Goal: Information Seeking & Learning: Learn about a topic

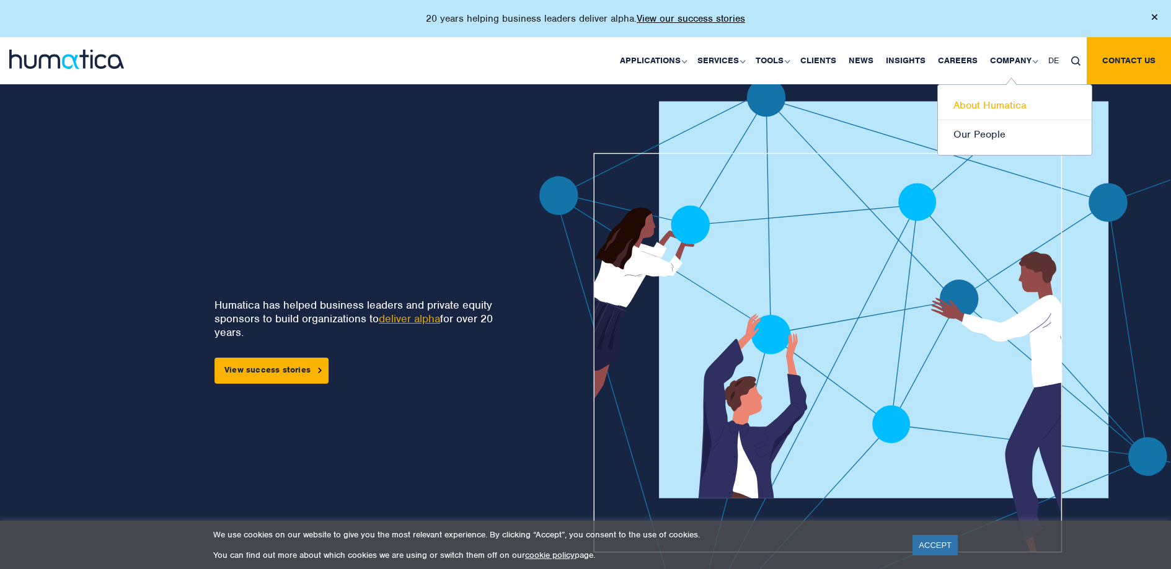
click at [1005, 103] on link "About Humatica" at bounding box center [1015, 105] width 154 height 29
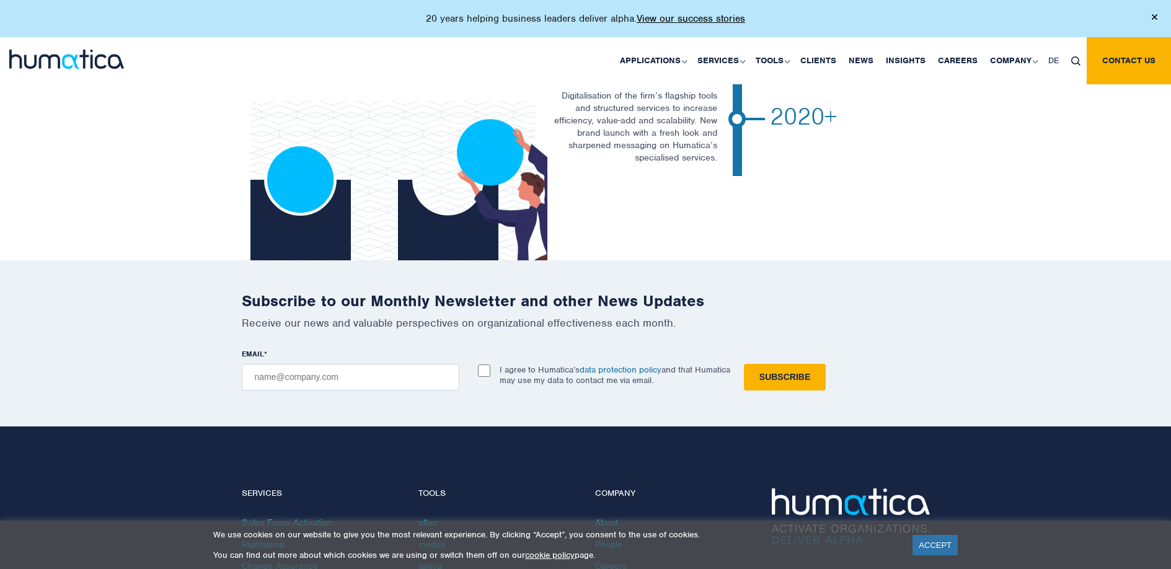
scroll to position [2705, 0]
click at [1122, 59] on link "Contact us" at bounding box center [1128, 60] width 84 height 47
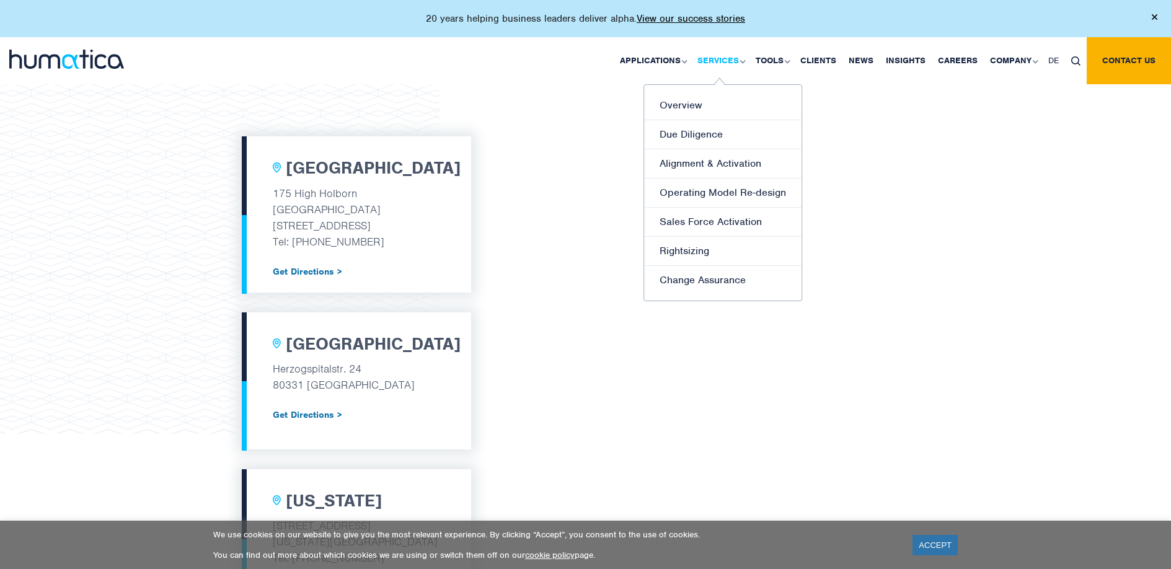
scroll to position [322, 0]
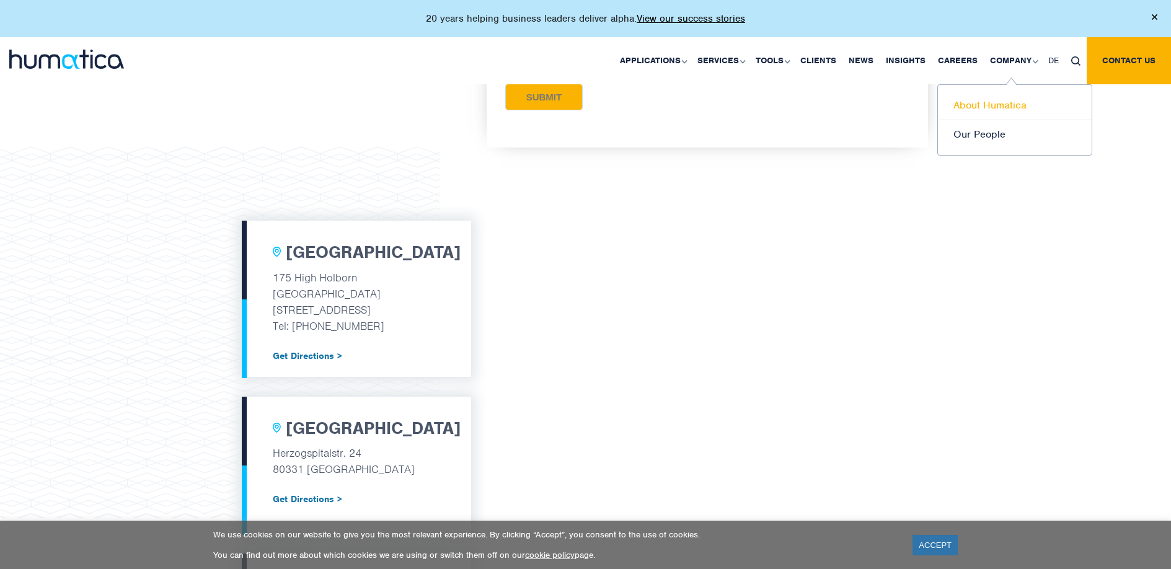
click at [991, 108] on link "About Humatica" at bounding box center [1015, 105] width 154 height 29
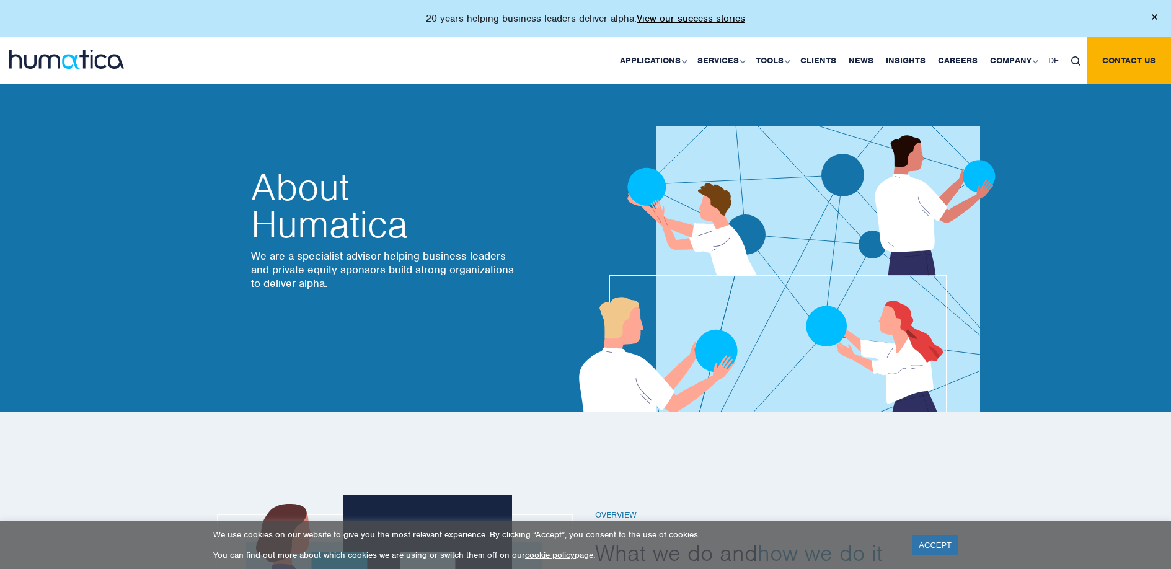
scroll to position [2, 0]
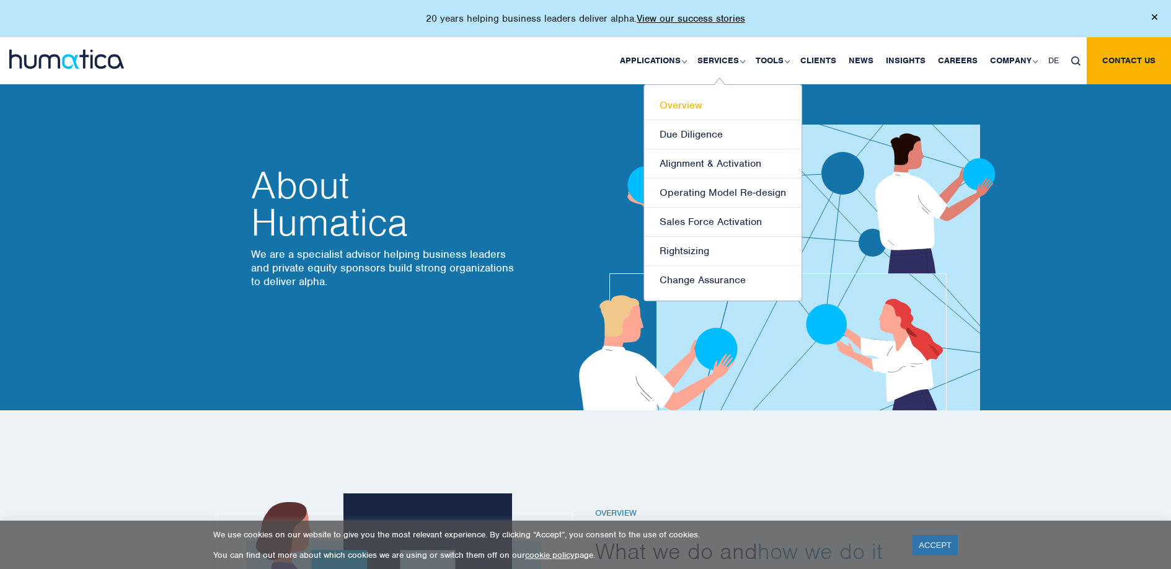
click at [698, 109] on link "Overview" at bounding box center [722, 105] width 157 height 29
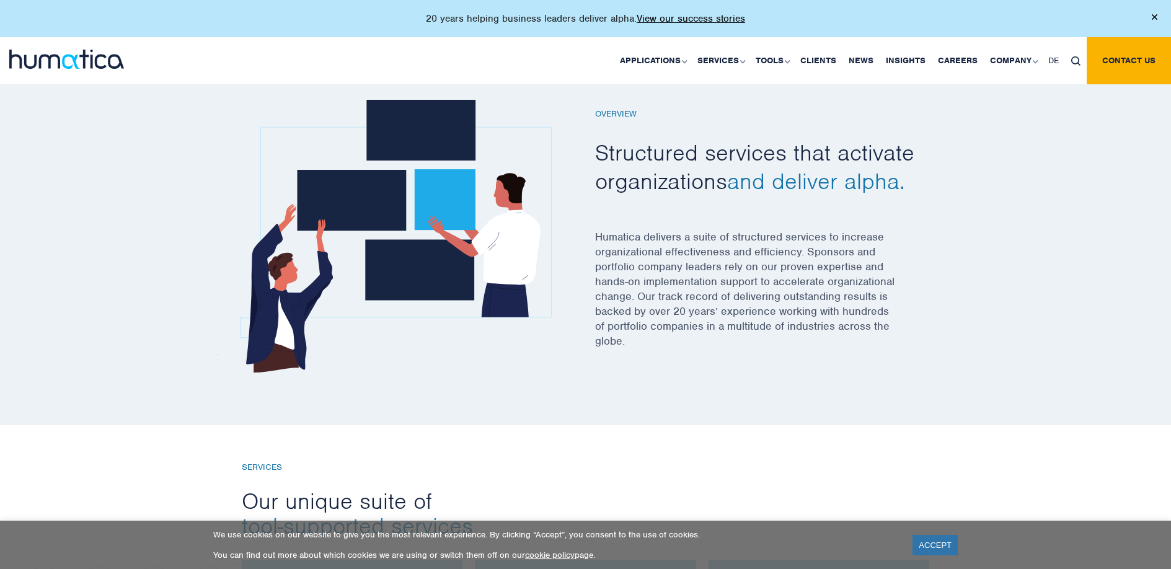
scroll to position [375, 0]
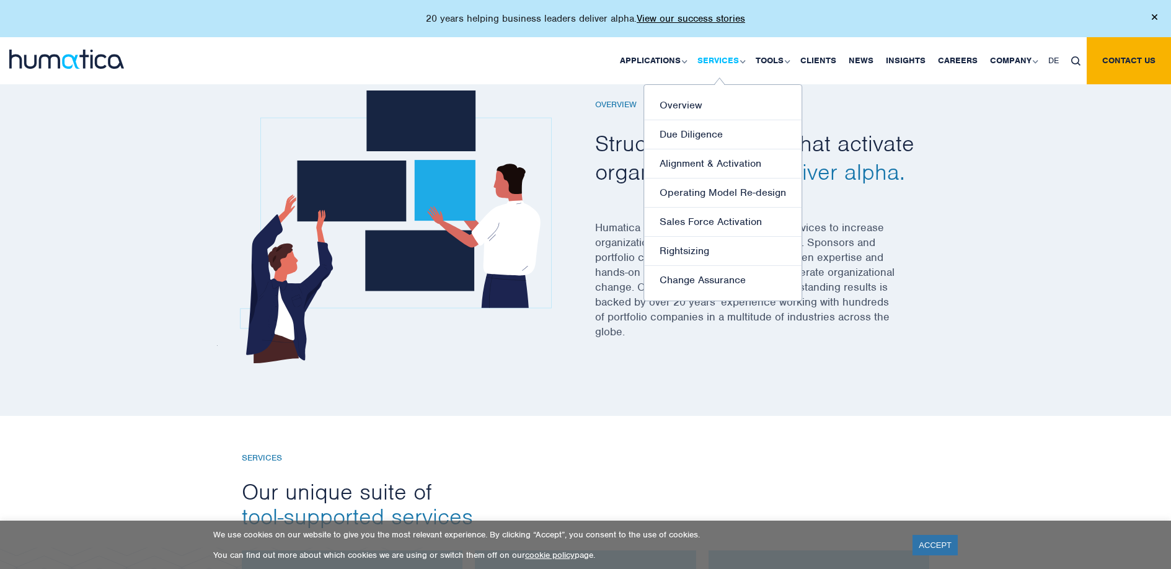
click at [733, 59] on link "Services" at bounding box center [720, 60] width 58 height 47
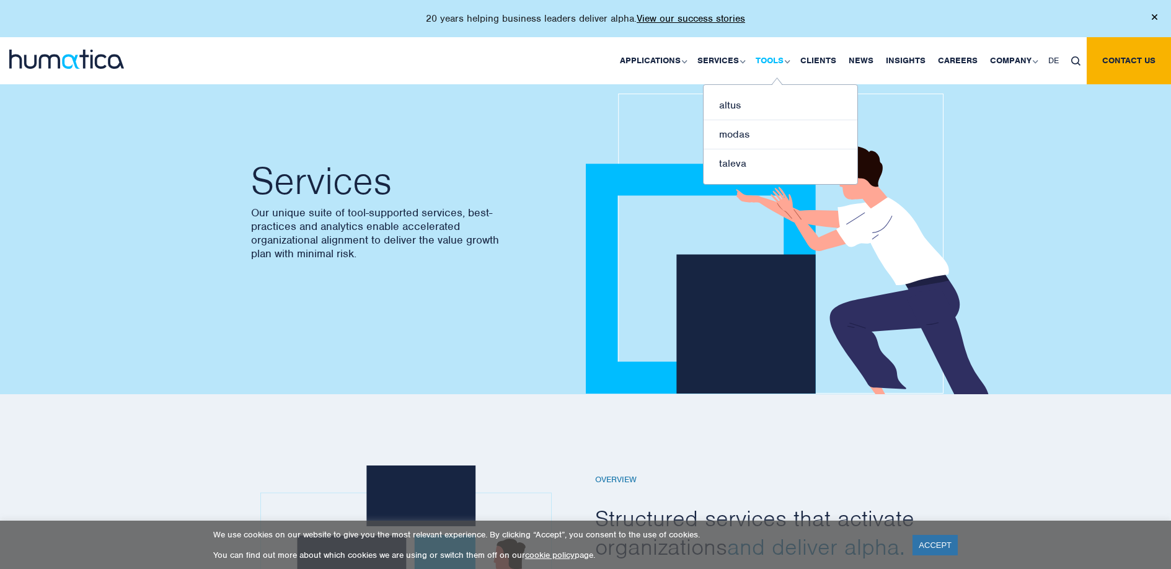
click at [793, 60] on link "Tools" at bounding box center [771, 60] width 45 height 47
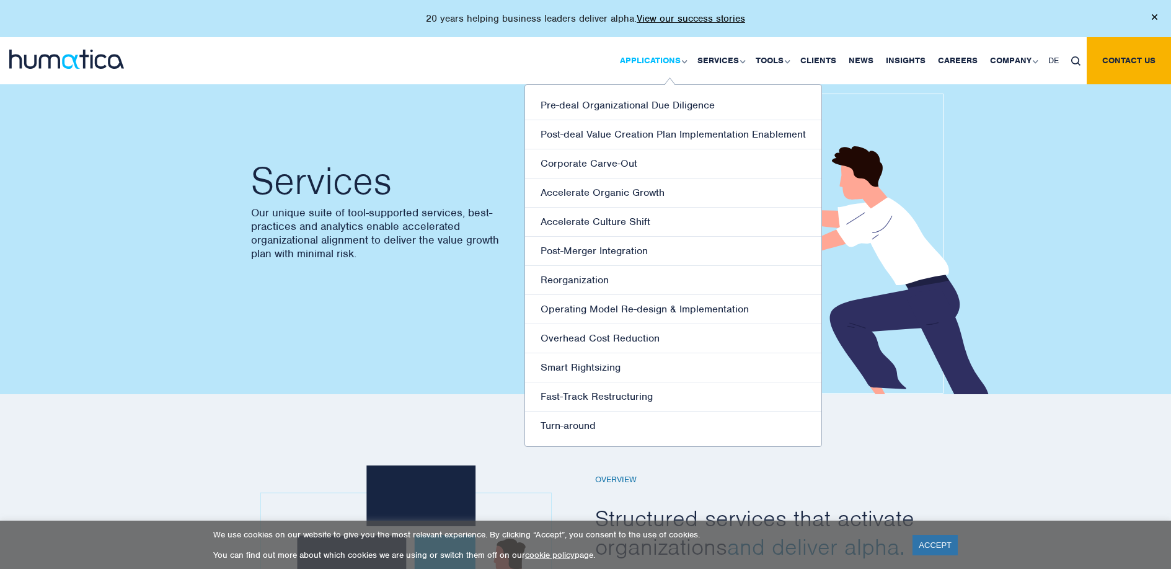
click at [658, 59] on link "Applications" at bounding box center [652, 60] width 77 height 47
click at [599, 395] on link "Fast-Track Restructuring" at bounding box center [673, 396] width 296 height 29
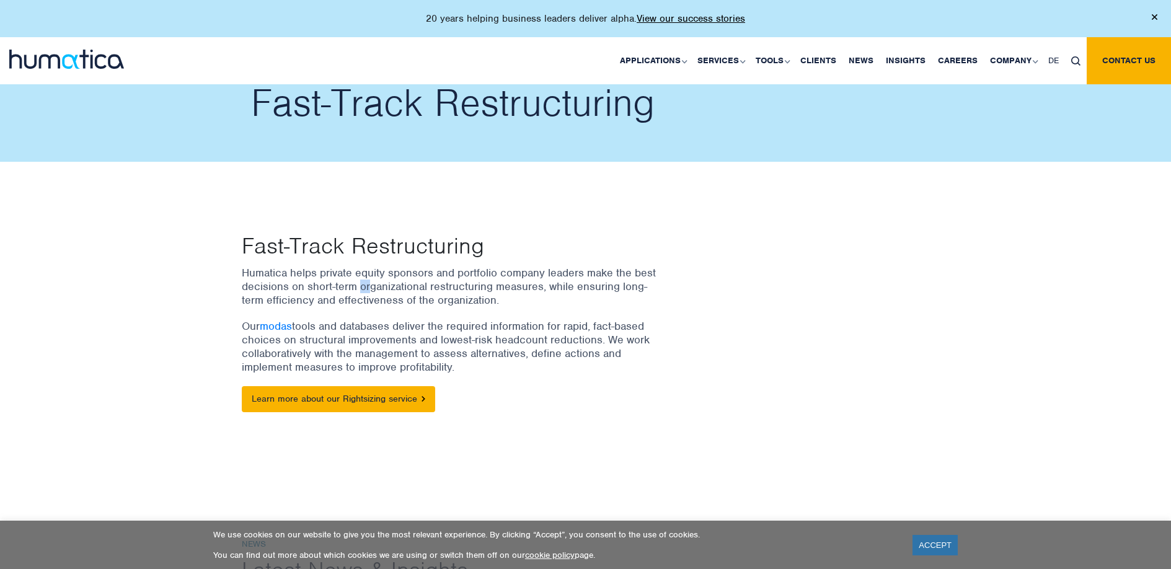
drag, startPoint x: 361, startPoint y: 288, endPoint x: 371, endPoint y: 288, distance: 9.3
click at [371, 288] on p "Humatica helps private equity sponsors and portfolio company leaders make the b…" at bounding box center [452, 286] width 421 height 41
